Goal: Check status: Check status

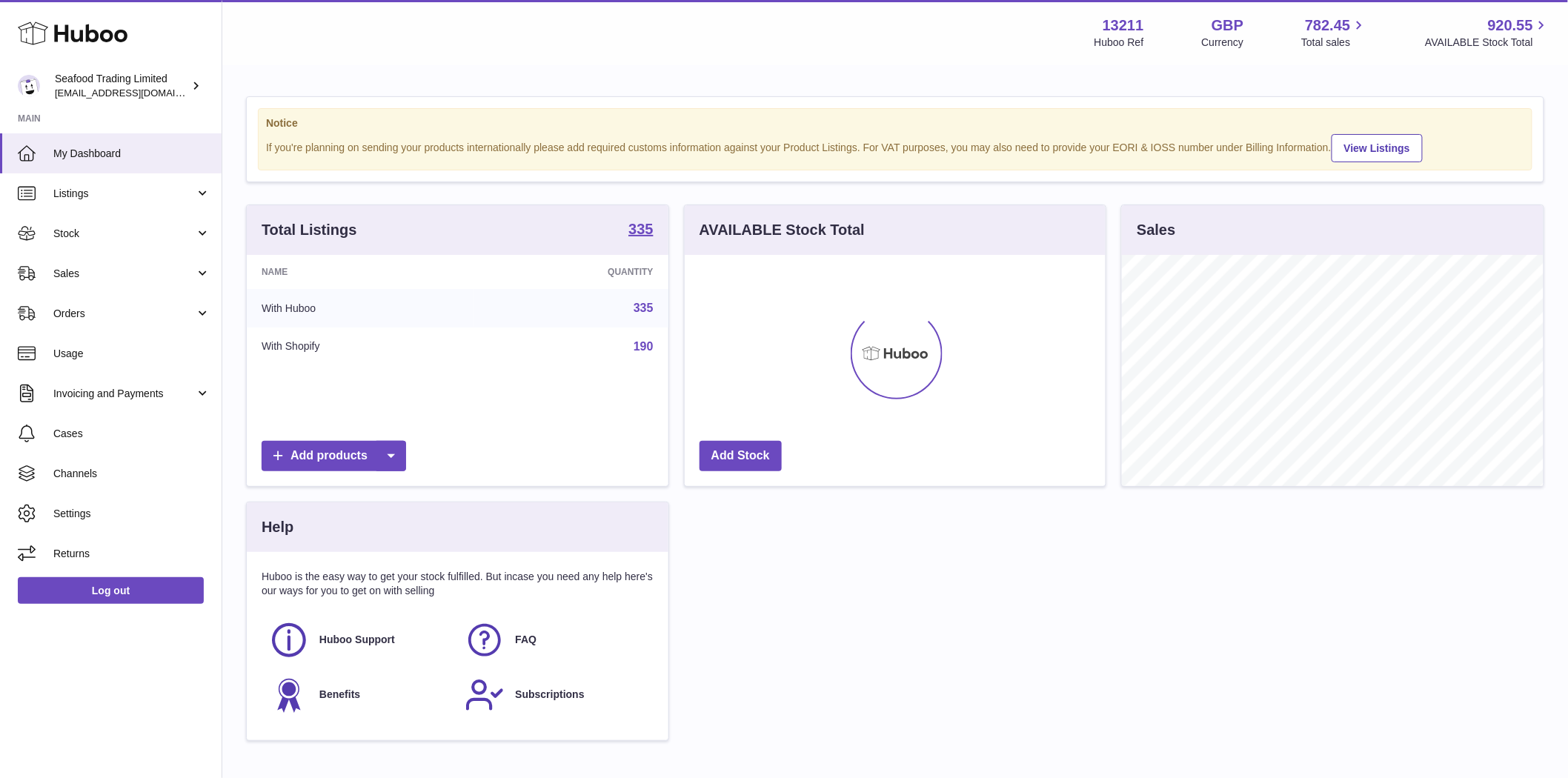
scroll to position [231, 421]
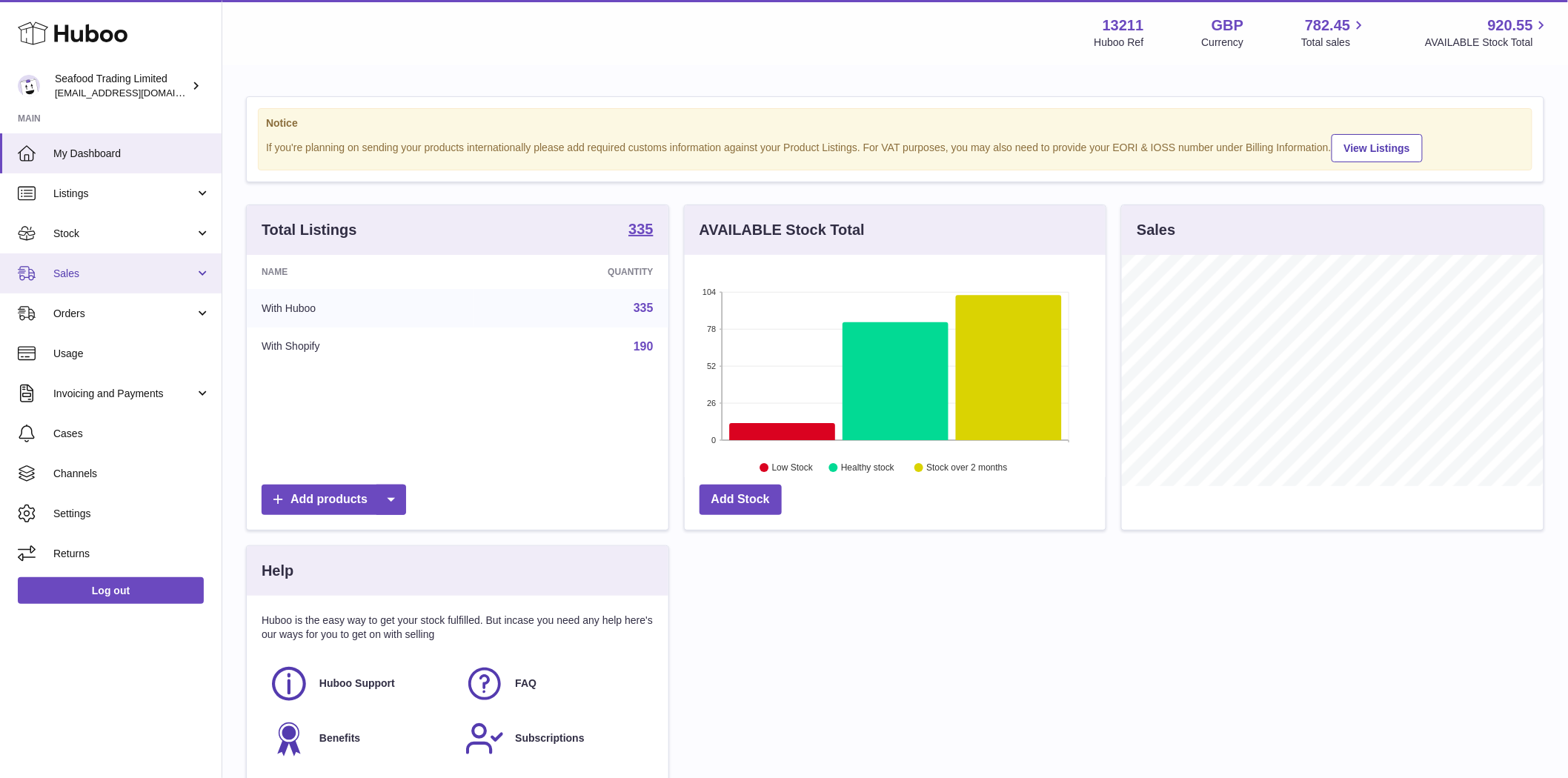
click at [78, 273] on span "Sales" at bounding box center [124, 274] width 142 height 14
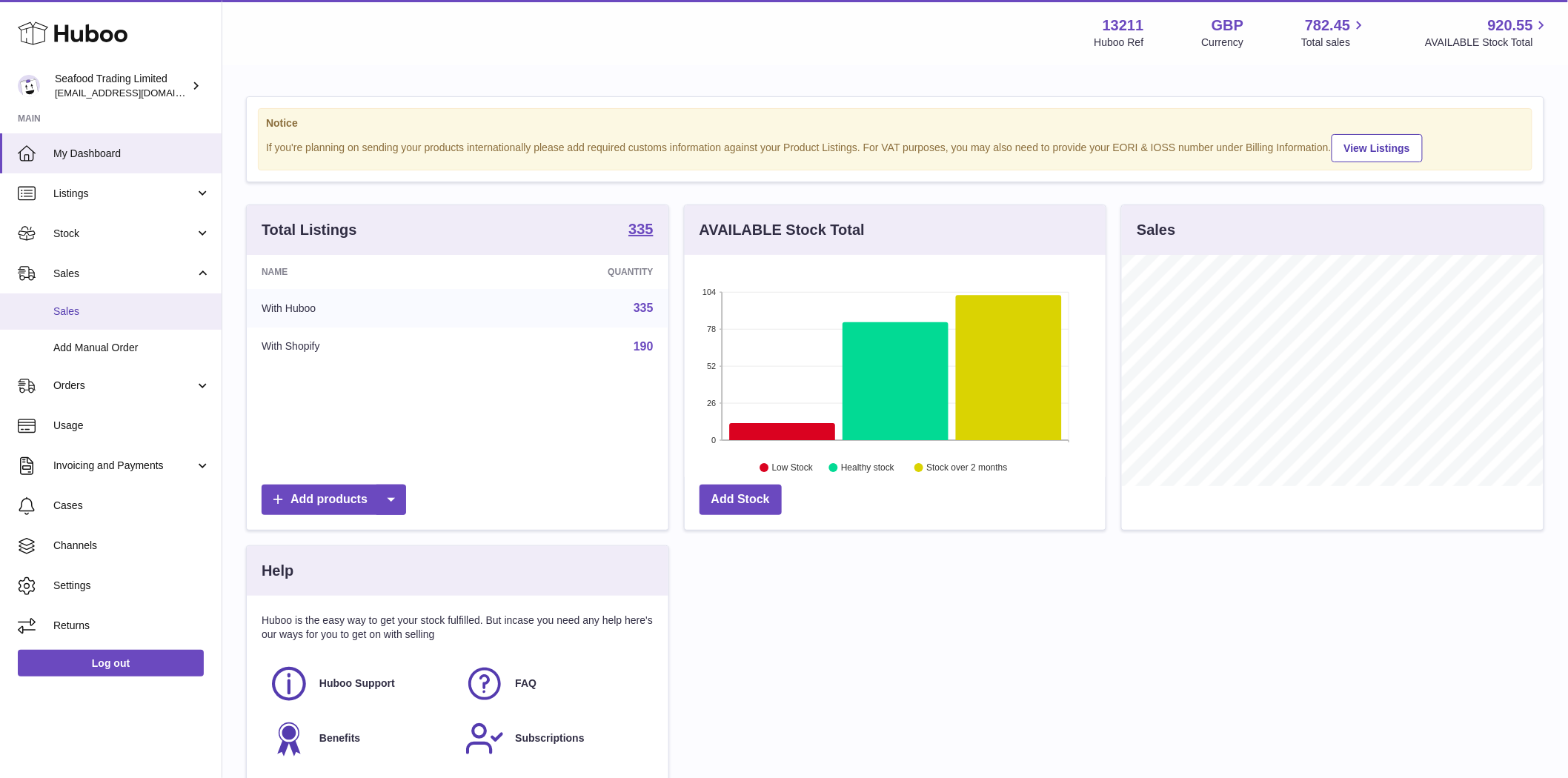
click at [85, 322] on link "Sales" at bounding box center [111, 312] width 222 height 36
click at [80, 314] on span "Sales" at bounding box center [132, 312] width 157 height 14
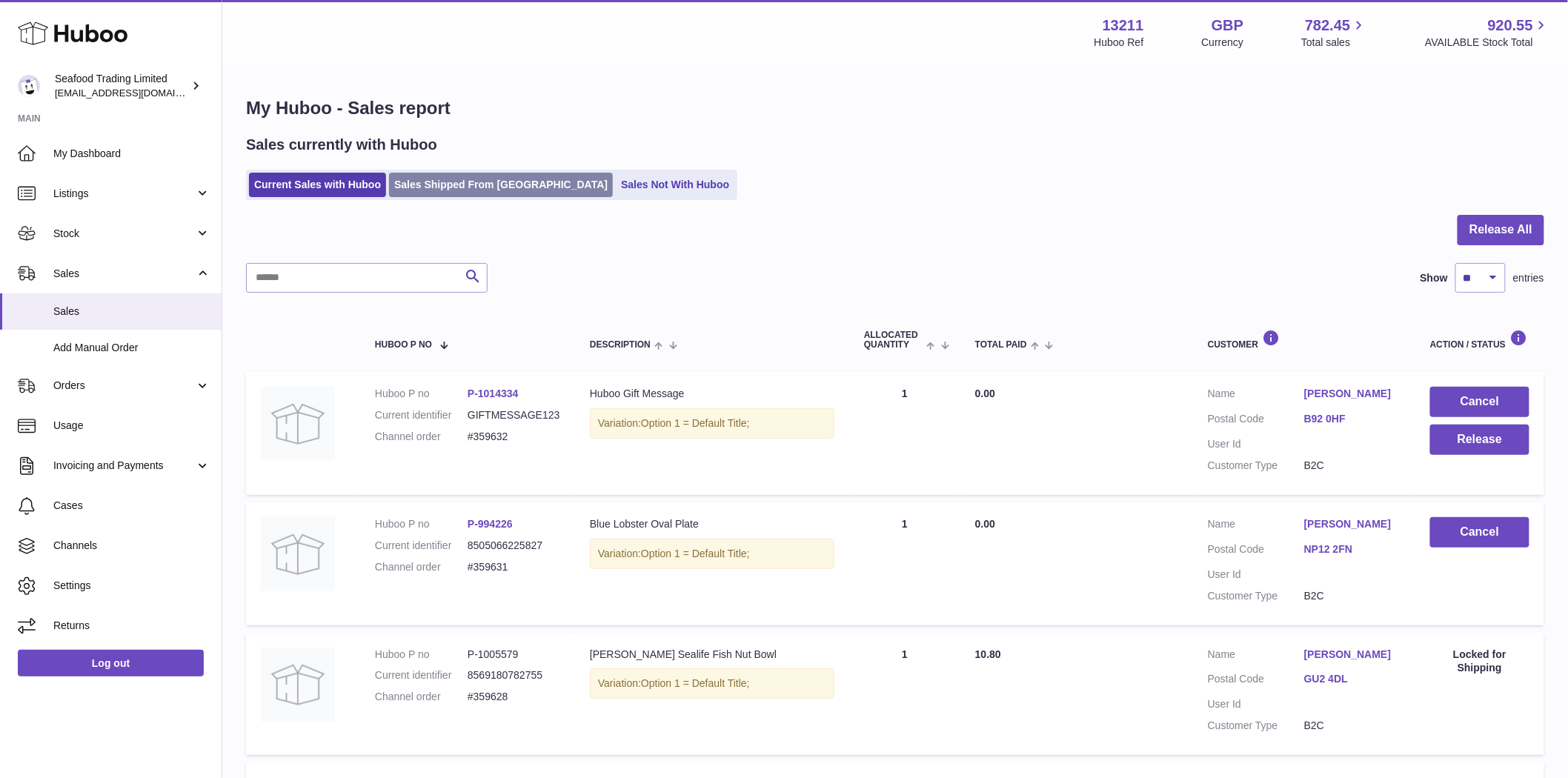
click at [433, 188] on link "Sales Shipped From [GEOGRAPHIC_DATA]" at bounding box center [501, 185] width 224 height 25
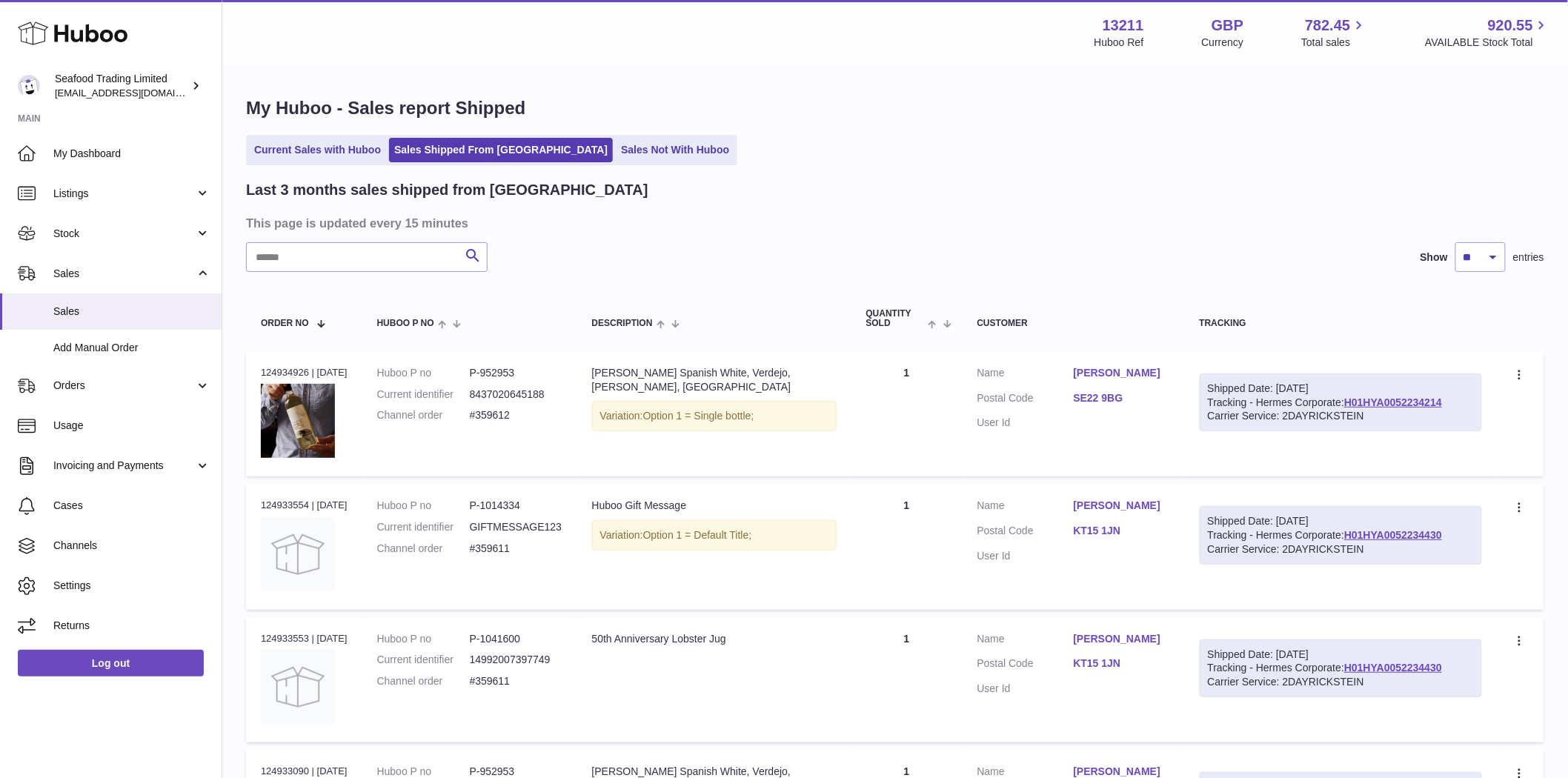
click at [287, 264] on input "text" at bounding box center [367, 257] width 242 height 29
paste input "******"
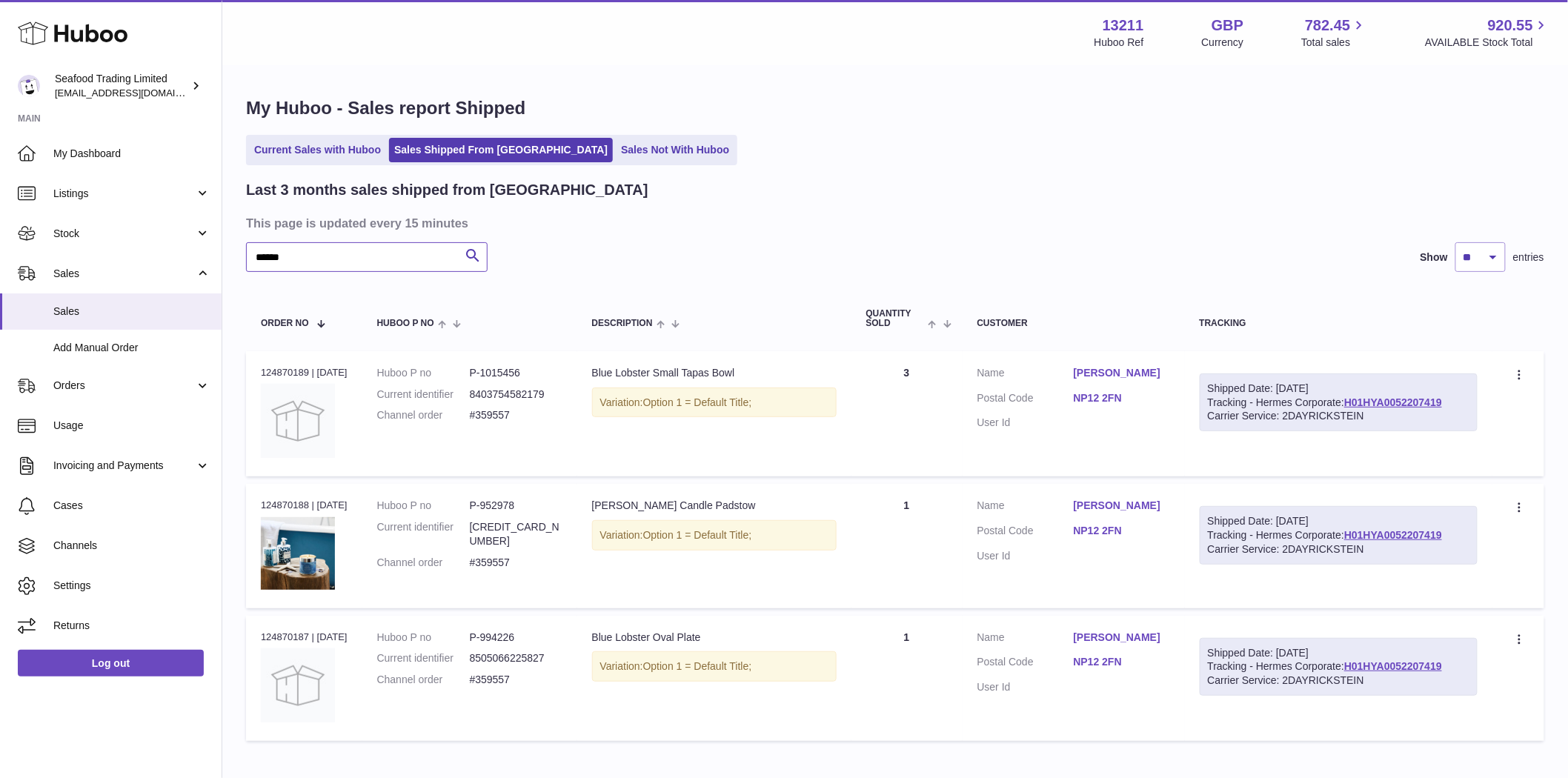
type input "******"
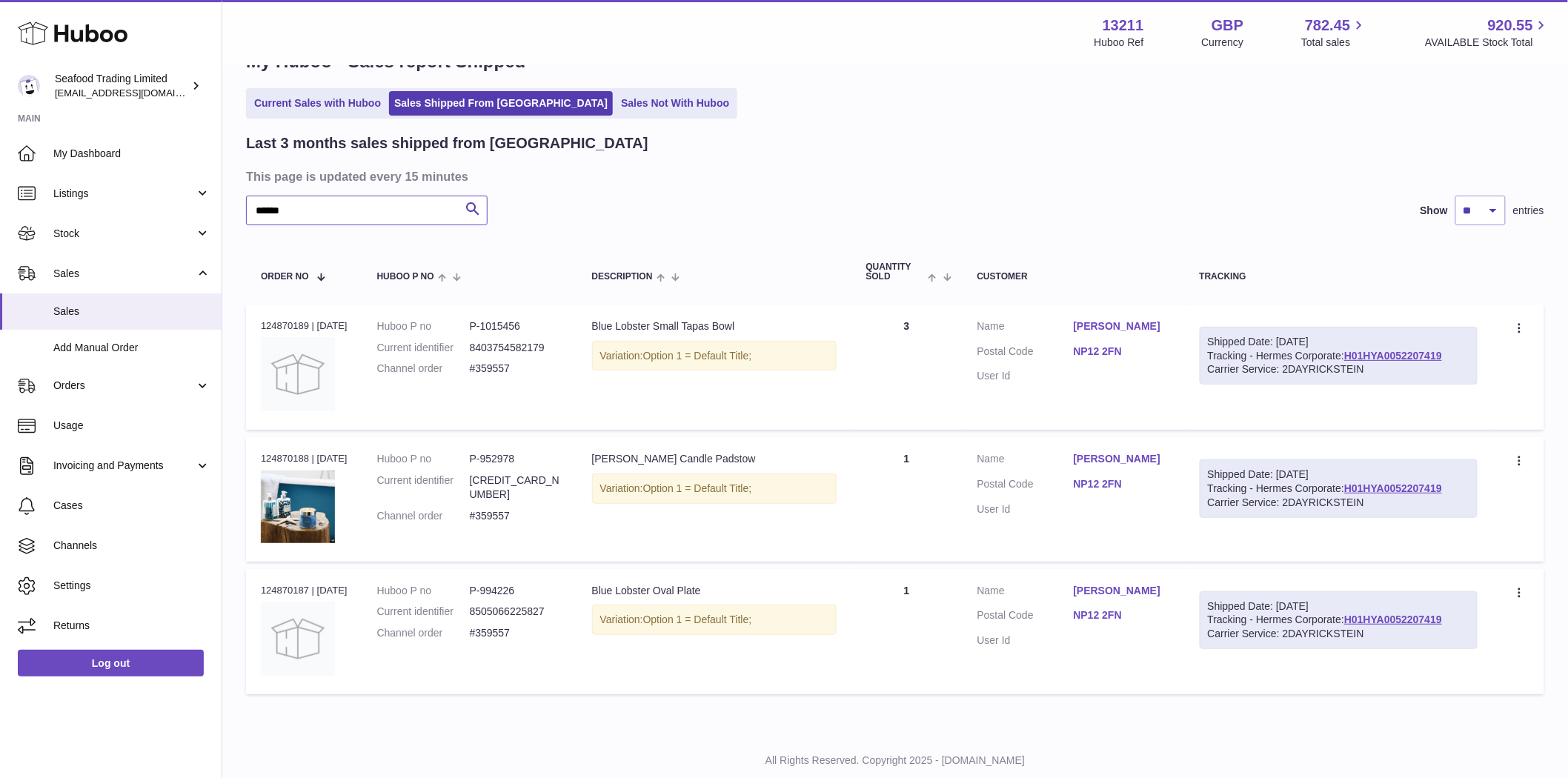
scroll to position [86, 0]
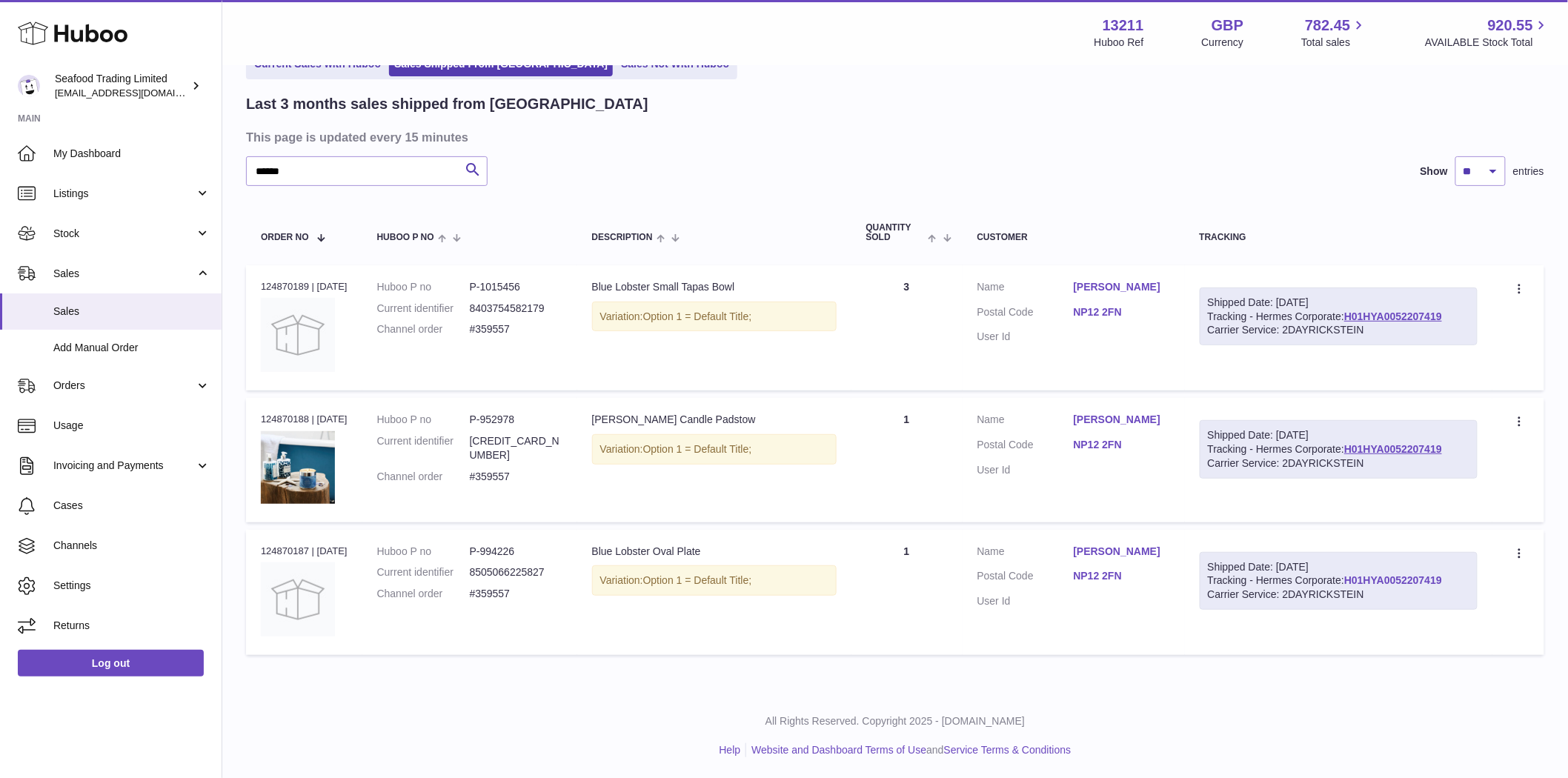
click at [1403, 582] on link "H01HYA0052207419" at bounding box center [1393, 580] width 98 height 12
drag, startPoint x: 532, startPoint y: 553, endPoint x: 486, endPoint y: 546, distance: 46.5
click at [486, 546] on dd "P-994226" at bounding box center [516, 552] width 93 height 14
copy dd "994226"
